Goal: Information Seeking & Learning: Learn about a topic

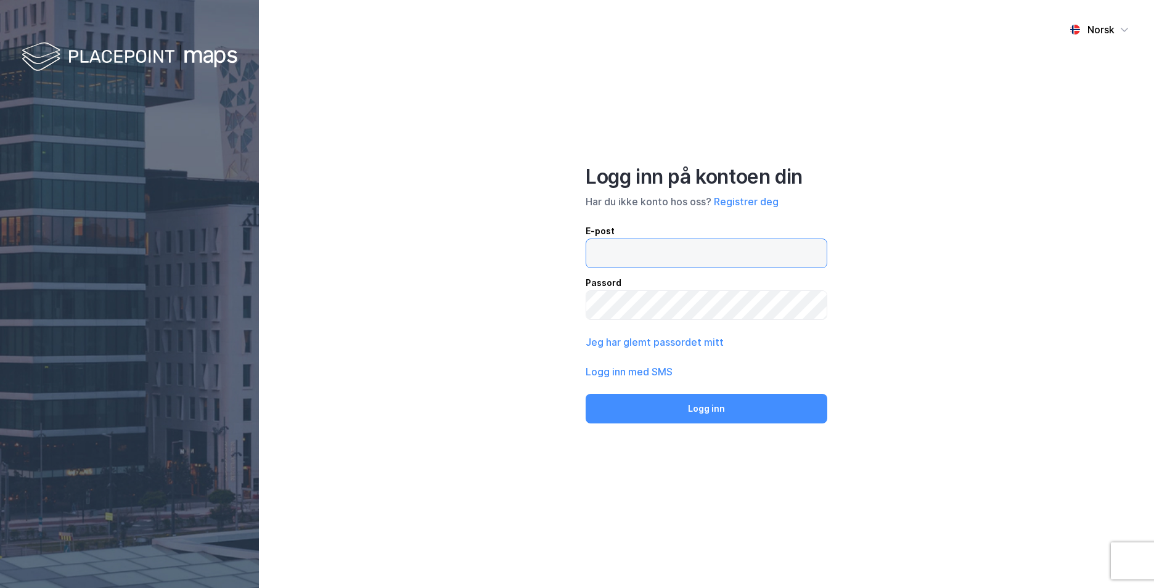
click at [674, 261] on input "email" at bounding box center [706, 253] width 240 height 28
type input "[EMAIL_ADDRESS][PERSON_NAME][PERSON_NAME][DOMAIN_NAME]"
click at [672, 277] on div "Passord" at bounding box center [707, 283] width 242 height 15
click at [586, 394] on button "Logg inn" at bounding box center [707, 409] width 242 height 30
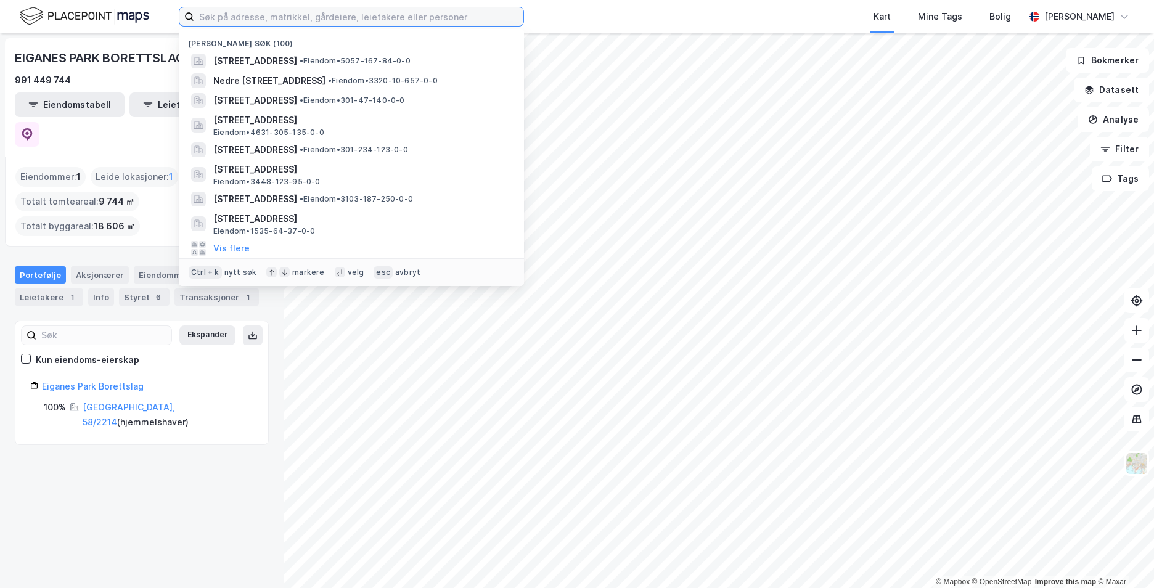
click at [396, 20] on input at bounding box center [358, 16] width 329 height 18
paste input "[STREET_ADDRESS]"
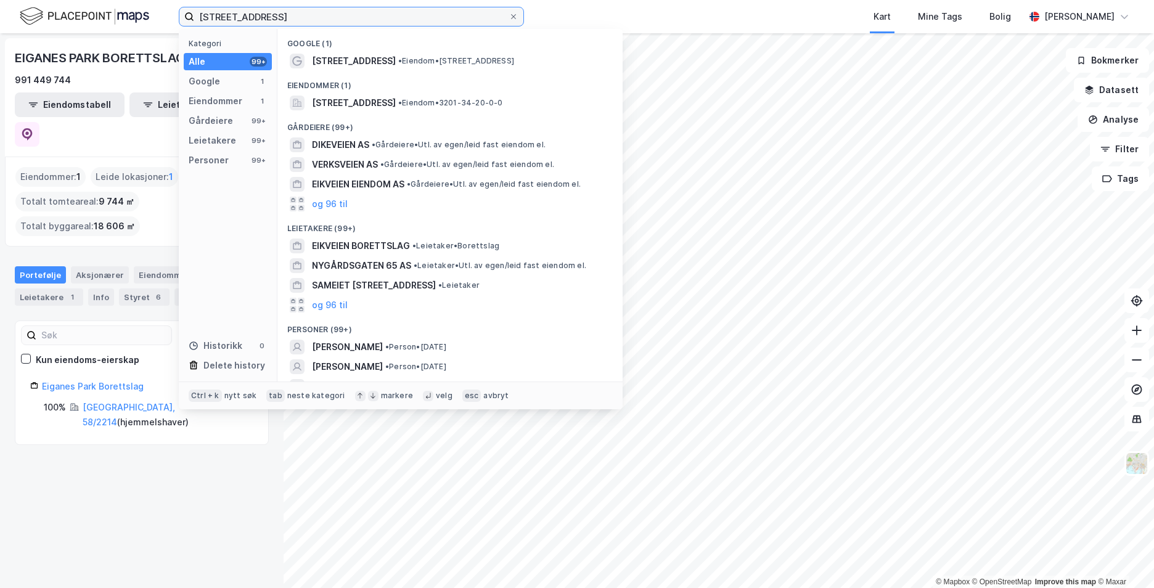
type input "[STREET_ADDRESS]"
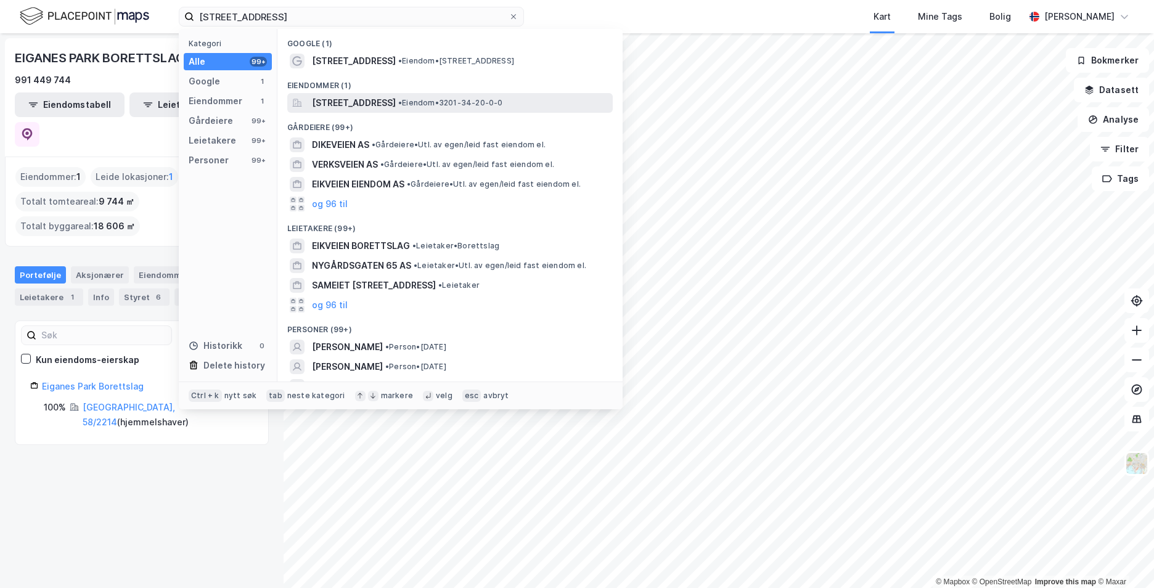
click at [396, 110] on span "[STREET_ADDRESS]" at bounding box center [354, 103] width 84 height 15
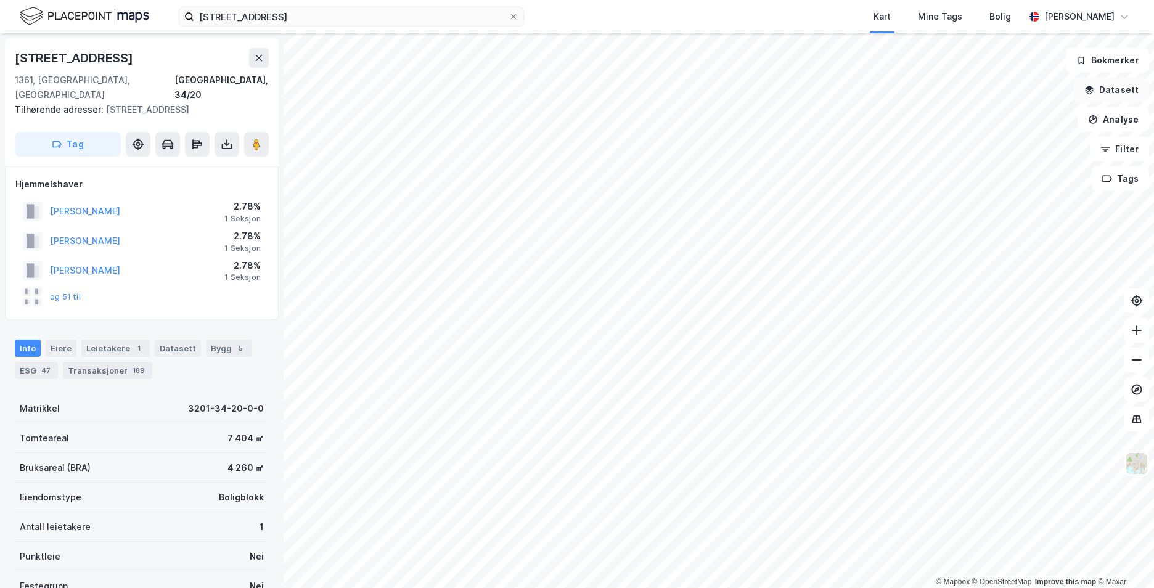
click at [1106, 94] on button "Datasett" at bounding box center [1111, 90] width 75 height 25
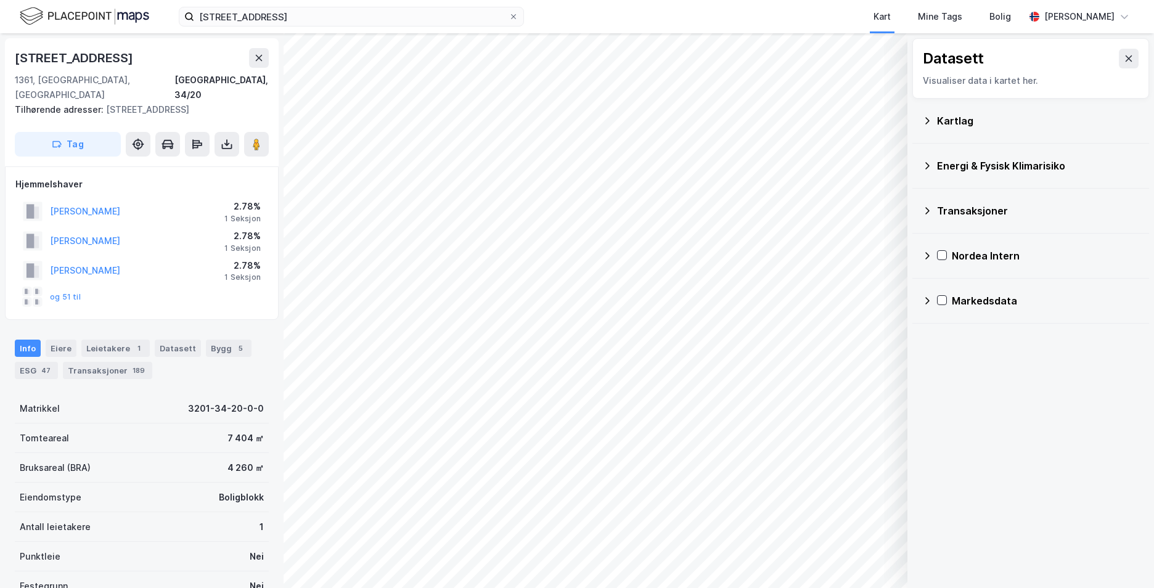
click at [925, 118] on icon at bounding box center [927, 121] width 10 height 10
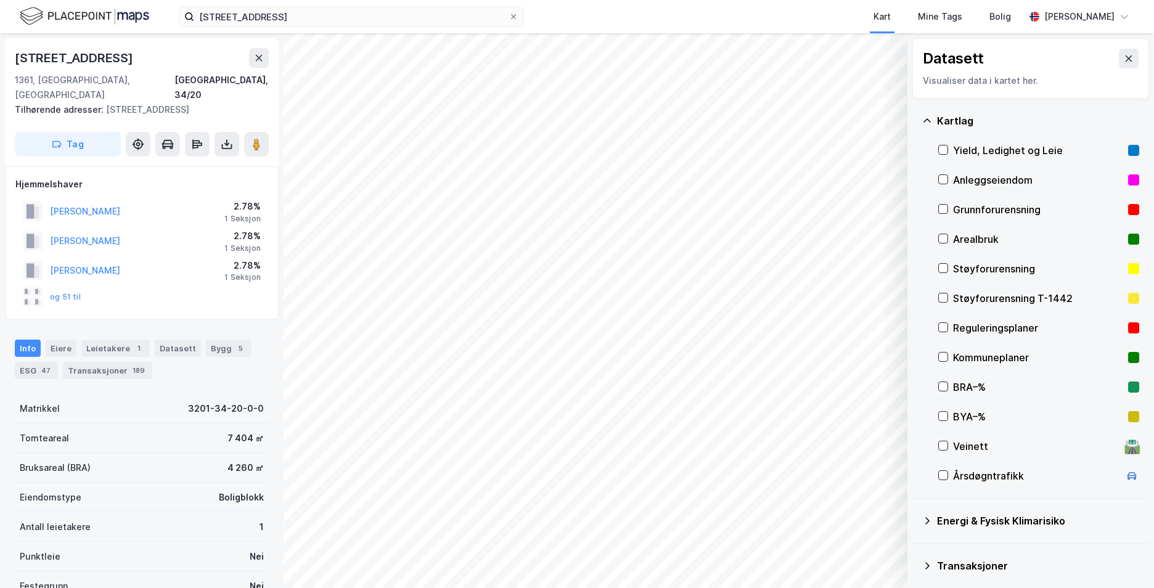
click at [946, 214] on div at bounding box center [943, 209] width 10 height 10
click at [927, 121] on icon at bounding box center [927, 121] width 10 height 10
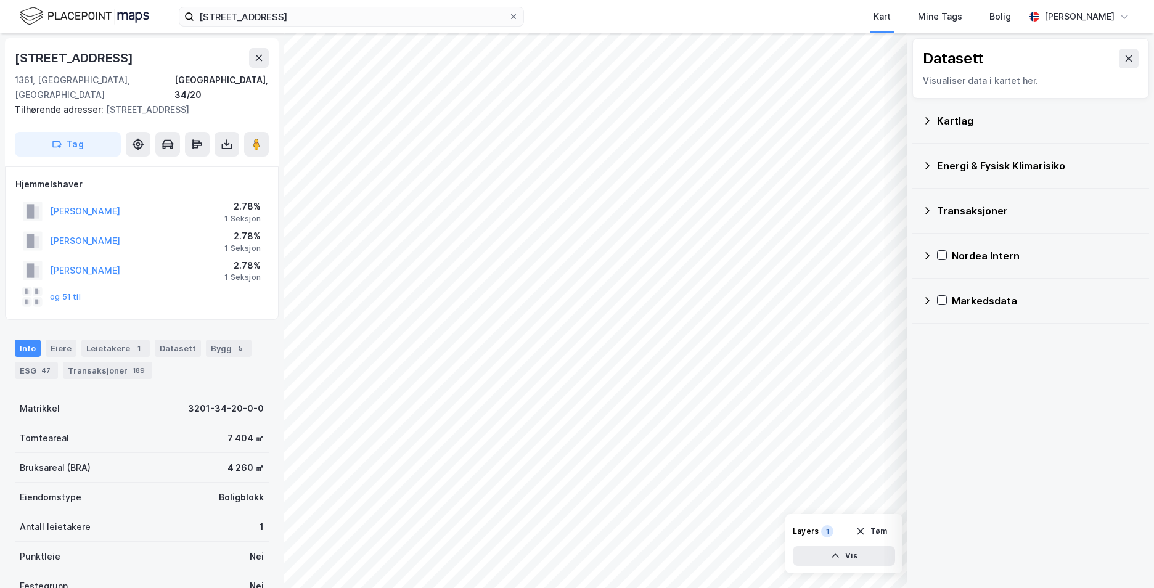
click at [928, 162] on icon at bounding box center [927, 166] width 10 height 10
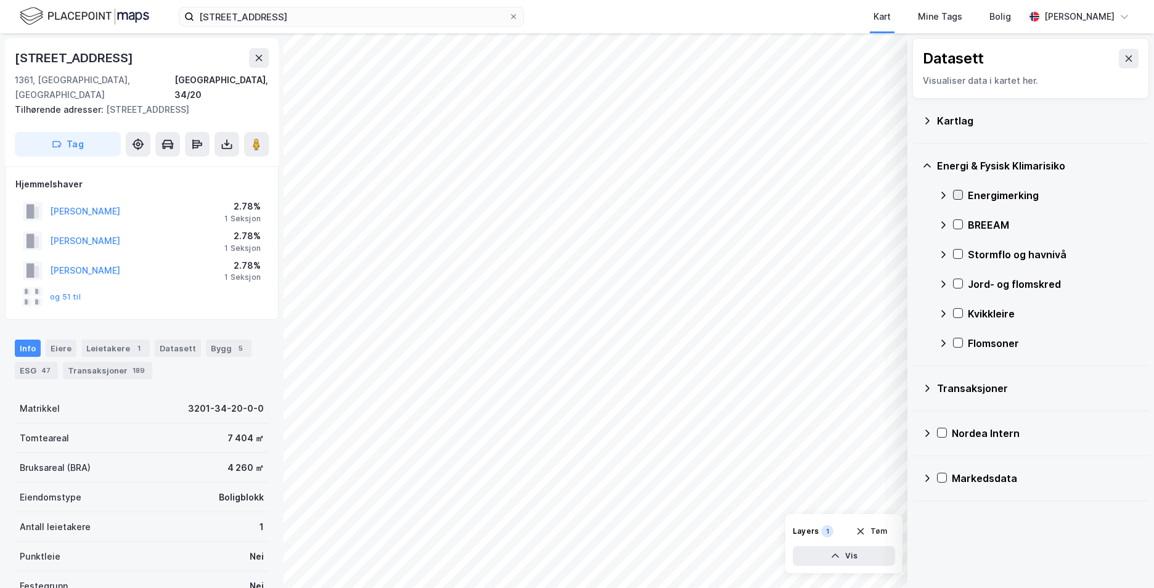
click at [954, 195] on icon at bounding box center [958, 194] width 9 height 9
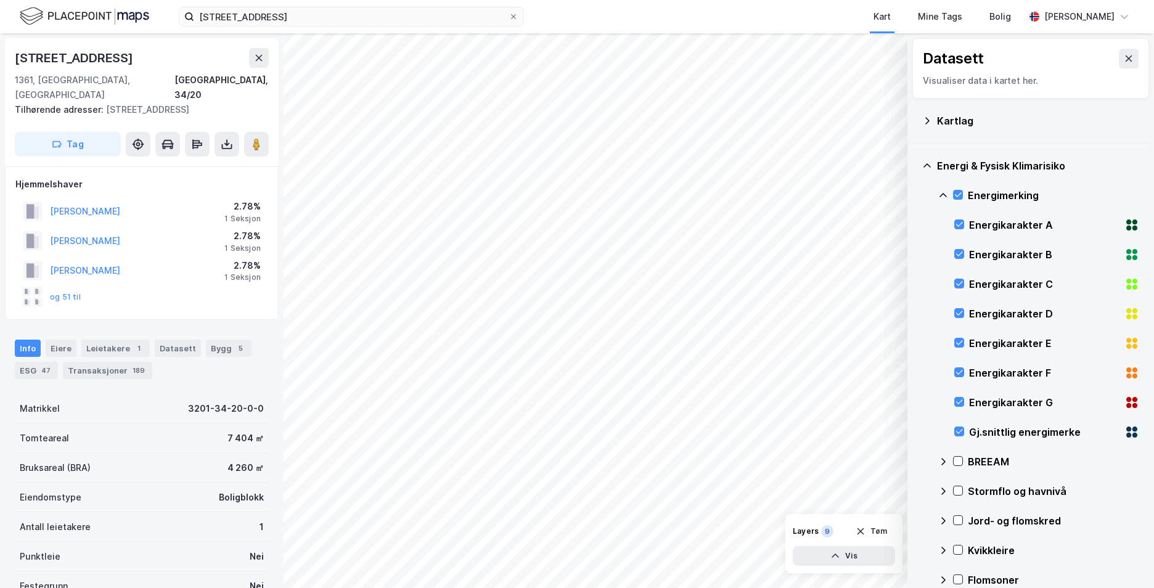
click at [939, 191] on icon at bounding box center [943, 195] width 10 height 10
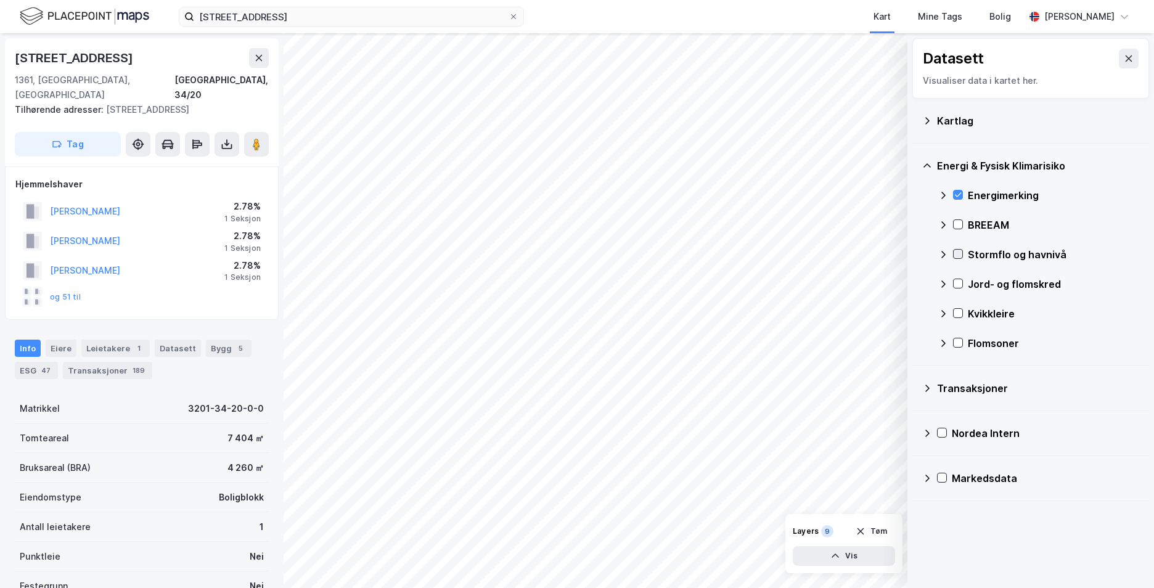
click at [960, 253] on icon at bounding box center [958, 254] width 7 height 4
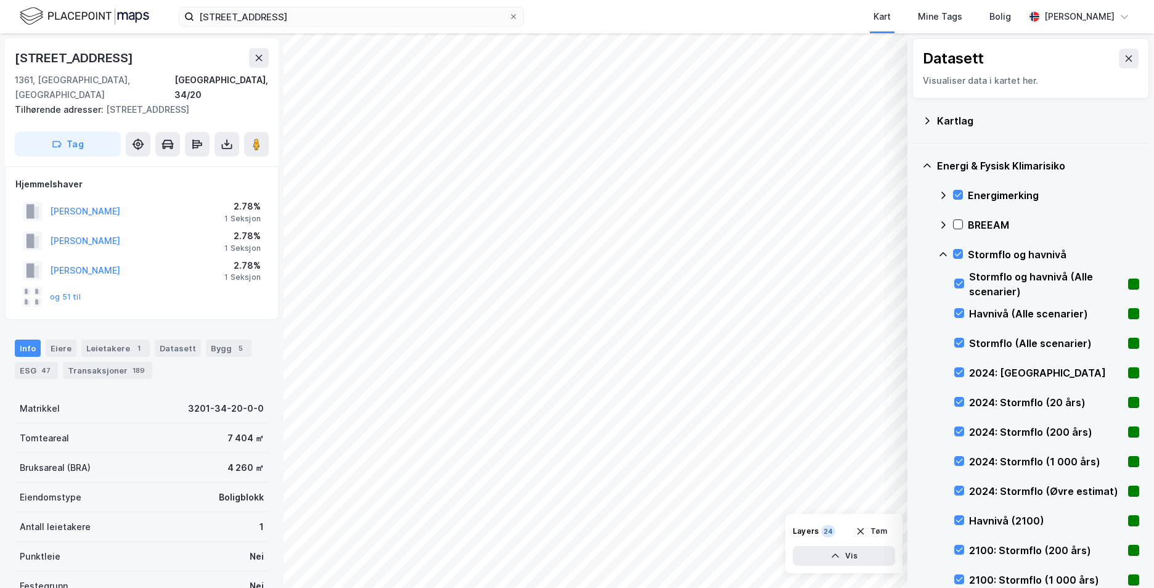
click at [944, 251] on icon at bounding box center [943, 255] width 10 height 10
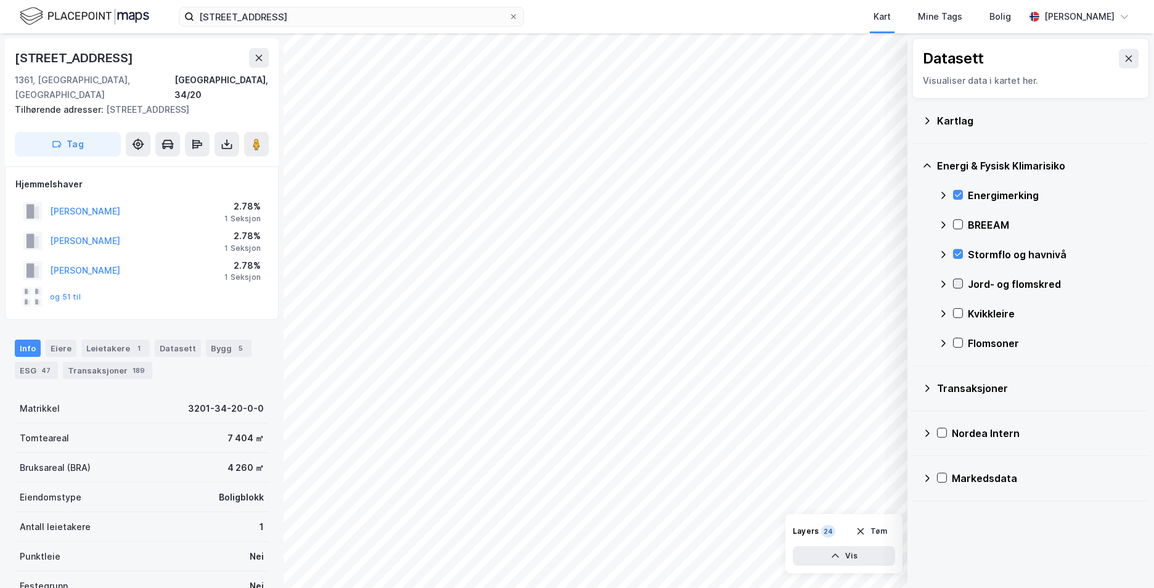
click at [957, 280] on icon at bounding box center [958, 283] width 9 height 9
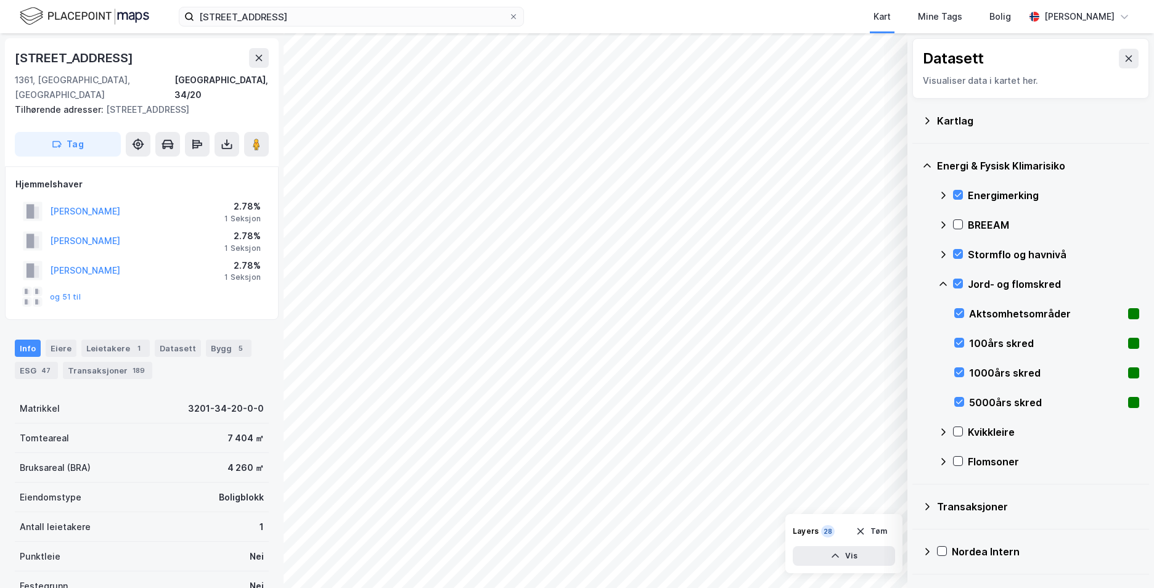
click at [943, 283] on icon at bounding box center [943, 284] width 10 height 10
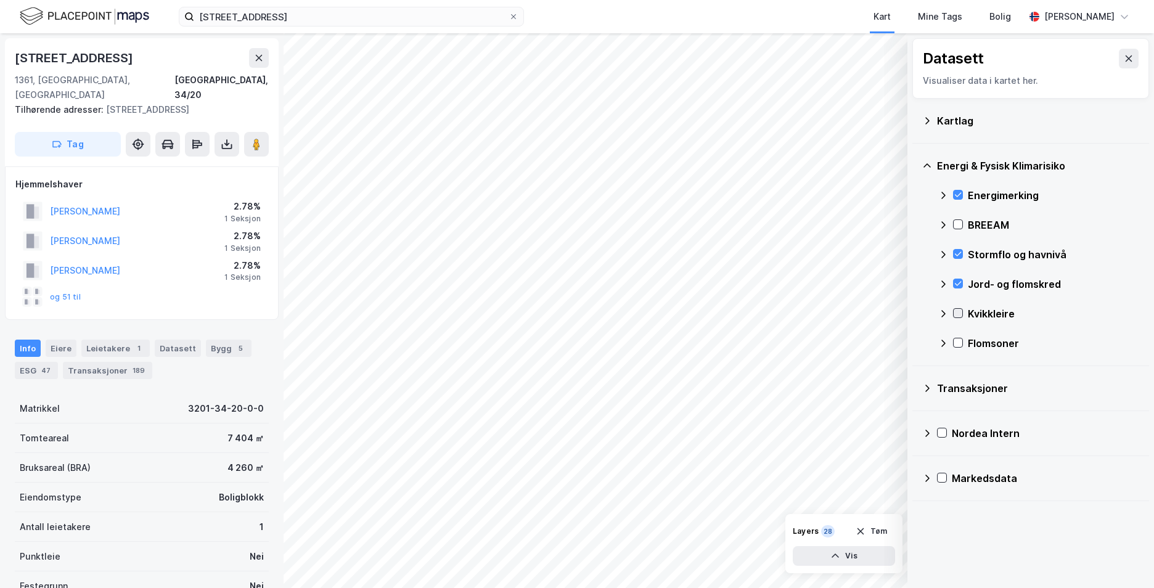
click at [959, 309] on icon at bounding box center [958, 313] width 9 height 9
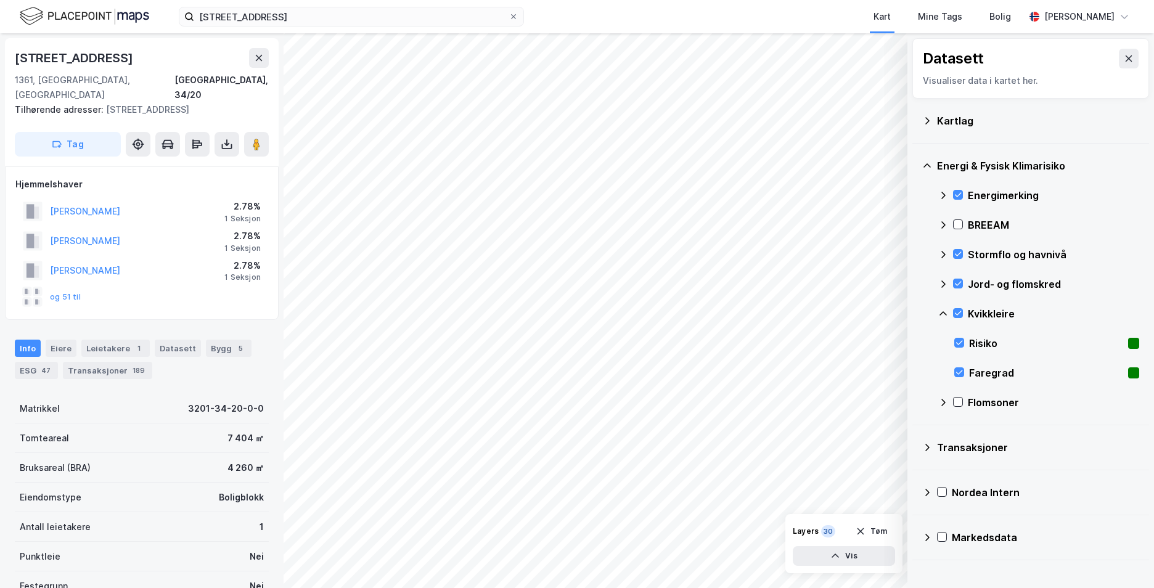
click at [944, 311] on icon at bounding box center [943, 314] width 10 height 10
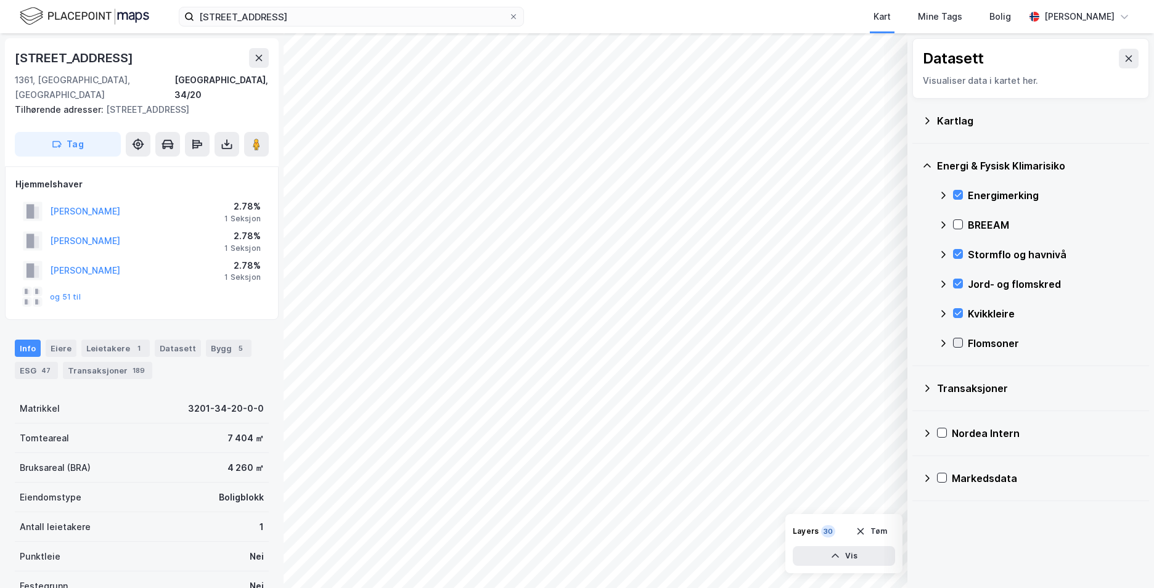
click at [955, 338] on icon at bounding box center [958, 342] width 9 height 9
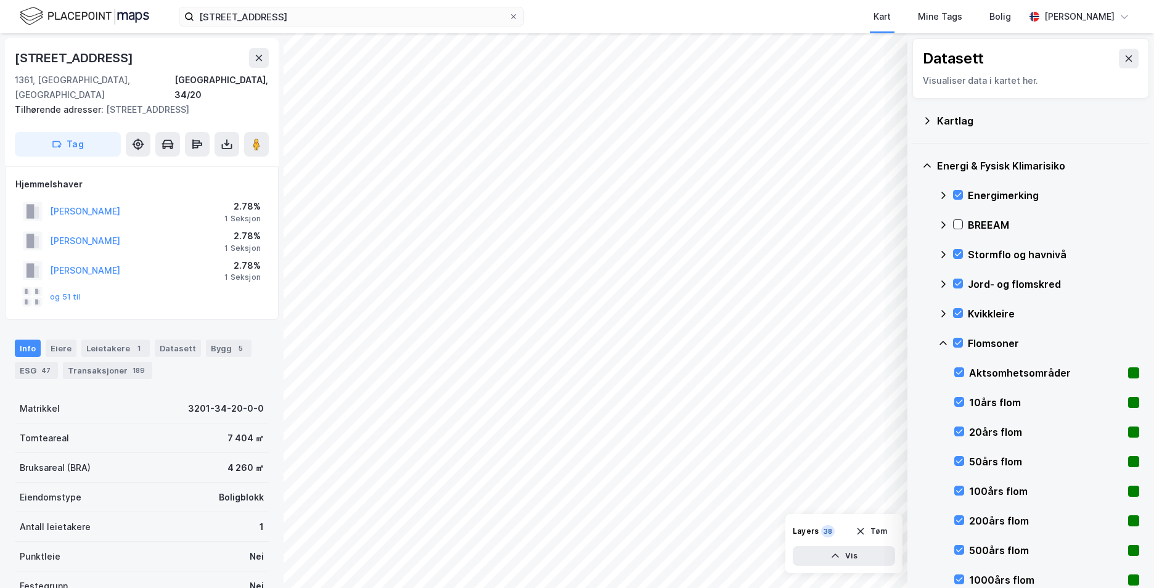
click at [944, 341] on icon at bounding box center [943, 343] width 10 height 10
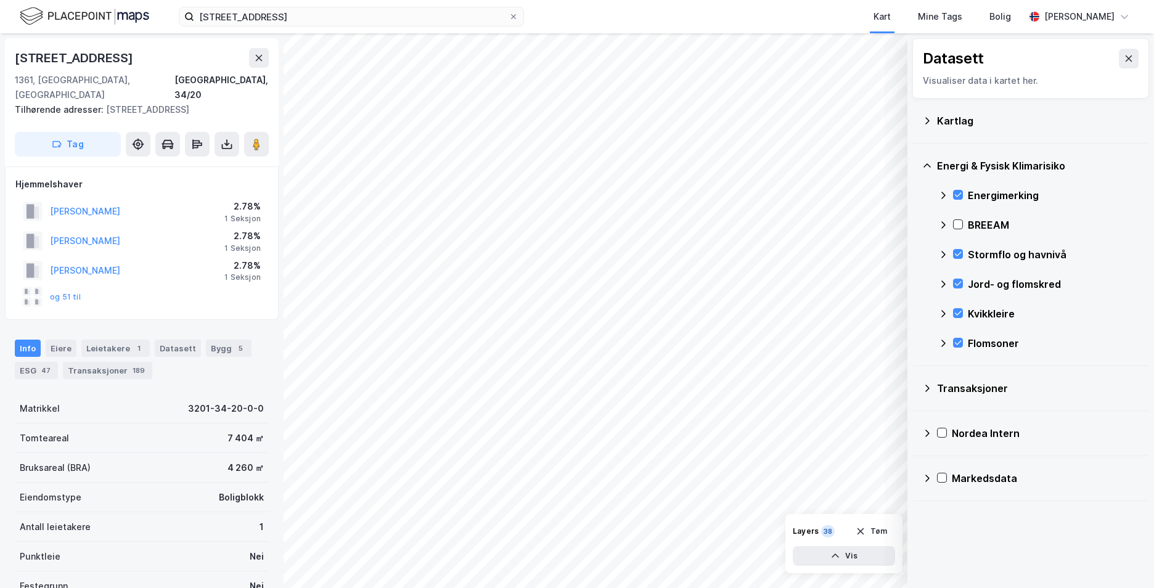
click at [7, 40] on div "[STREET_ADDRESS] Tilhørende adresser: [STREET_ADDRESS], [STREET_ADDRESS] Tag" at bounding box center [142, 102] width 274 height 128
